Goal: Register for event/course

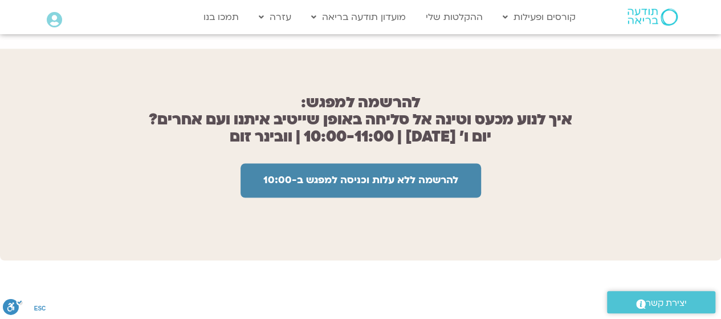
scroll to position [905, 0]
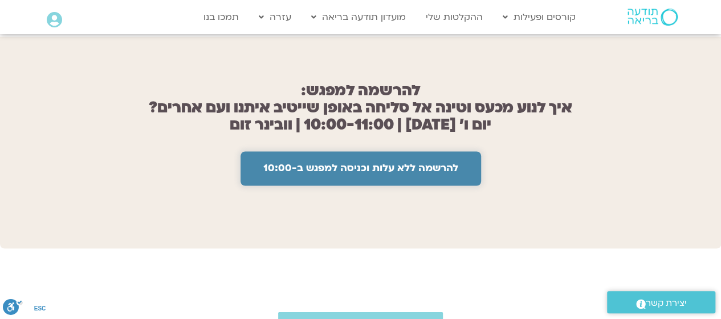
click at [443, 162] on span "להרשמה ללא עלות וכניסה למפגש ב-10:00" at bounding box center [360, 167] width 195 height 11
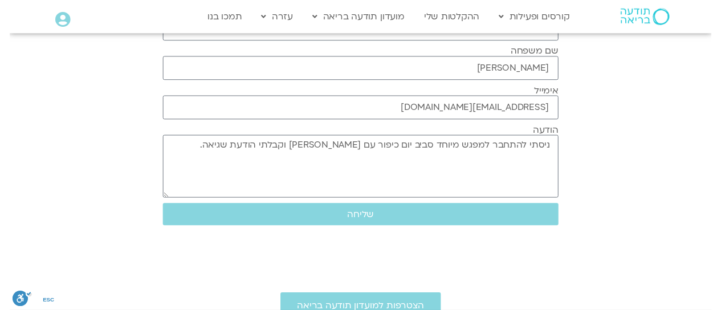
scroll to position [233, 0]
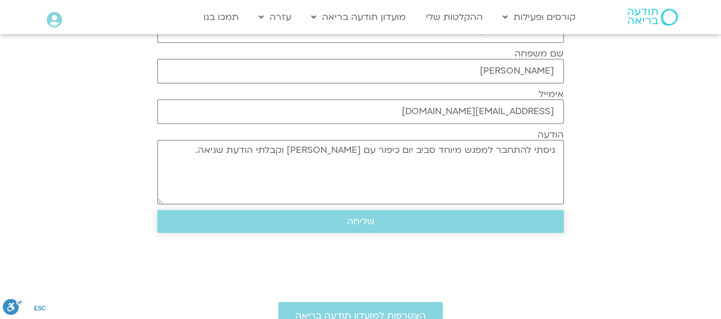
click at [411, 217] on span "שליחה" at bounding box center [360, 221] width 379 height 10
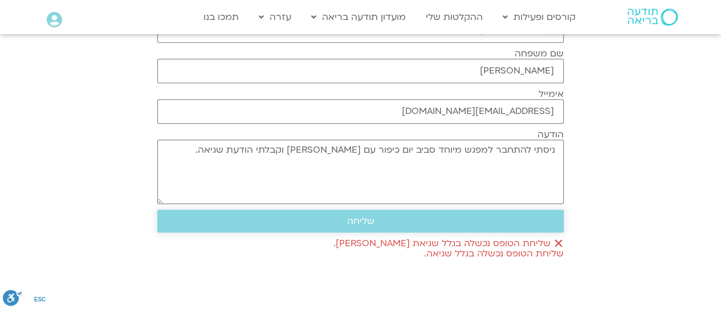
drag, startPoint x: 393, startPoint y: 223, endPoint x: 412, endPoint y: 211, distance: 22.0
click at [393, 222] on span "שליחה" at bounding box center [360, 221] width 379 height 10
click at [535, 225] on button "שליחה" at bounding box center [360, 221] width 406 height 23
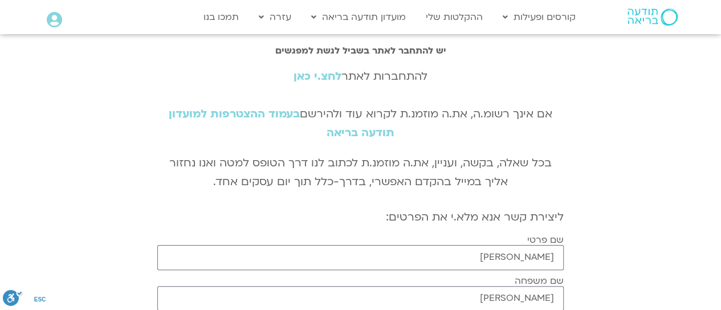
scroll to position [0, 0]
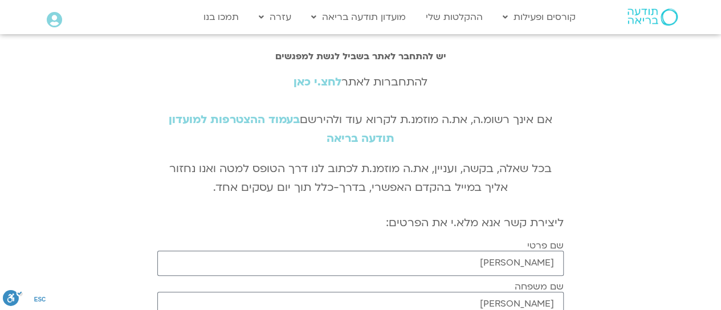
click at [325, 84] on link "לחצ.י כאן" at bounding box center [317, 82] width 48 height 15
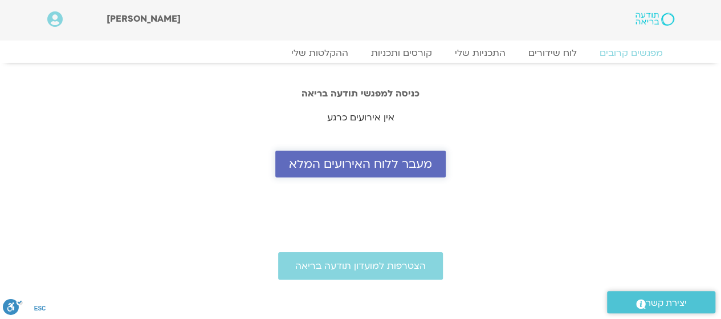
click at [414, 161] on span "מעבר ללוח האירועים המלא" at bounding box center [360, 163] width 143 height 13
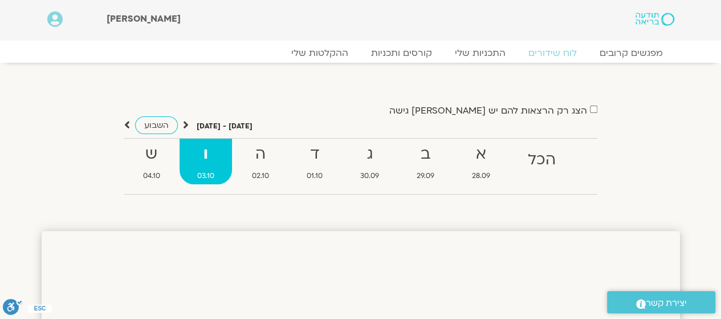
drag, startPoint x: 725, startPoint y: 48, endPoint x: 704, endPoint y: 37, distance: 24.0
click at [646, 46] on div "מפגשים קרובים לוח שידורים התכניות שלי קורסים ותכניות ההקלטות שלי מפגשים קרובים …" at bounding box center [361, 51] width 650 height 22
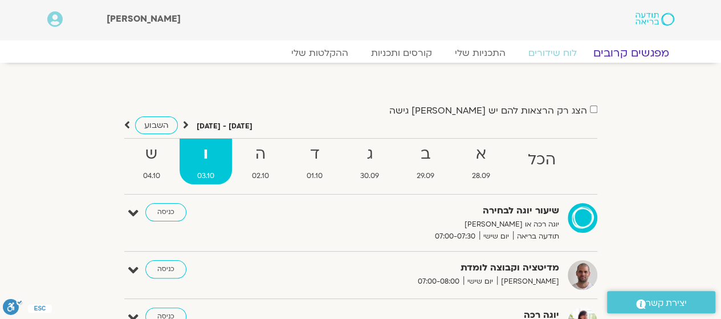
click at [641, 48] on link "מפגשים קרובים" at bounding box center [630, 53] width 103 height 14
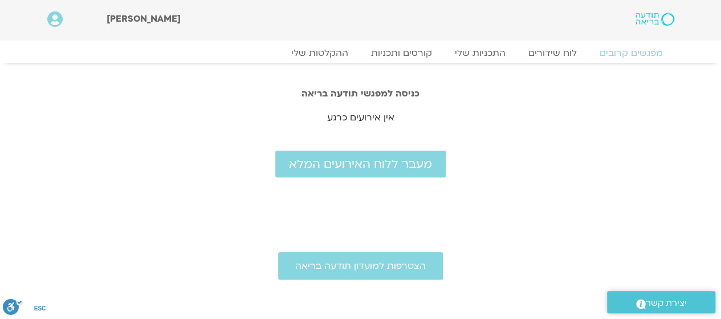
click at [720, 9] on html "דלג לתוכן [PERSON_NAME] Main Menu אזור אישי הזמנות התנתקות פרטי המורה הוספת איר…" at bounding box center [360, 290] width 721 height 581
click at [554, 56] on link "לוח שידורים" at bounding box center [551, 53] width 85 height 14
